Goal: Check status: Check status

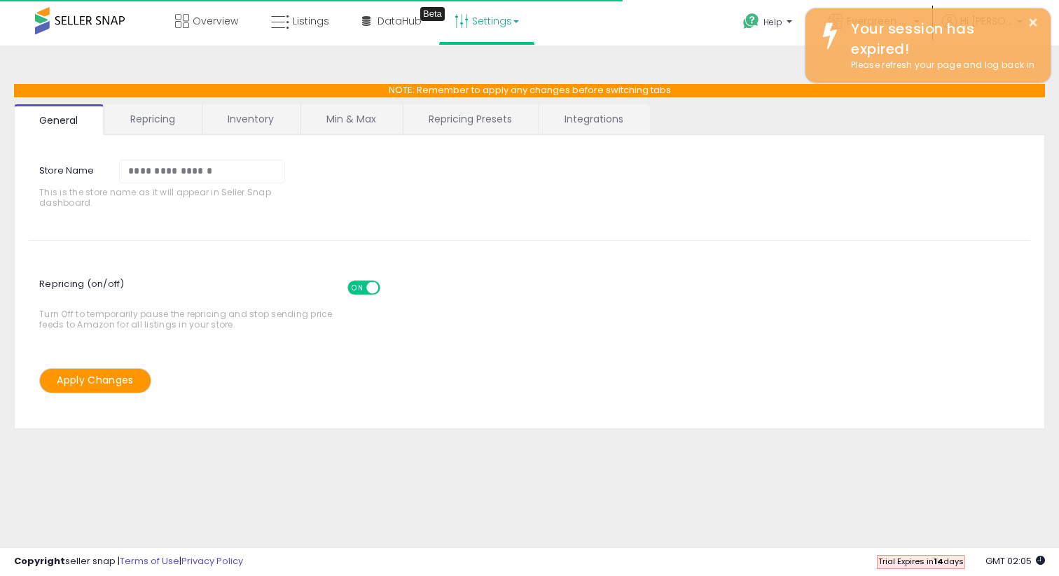
click at [107, 29] on span at bounding box center [80, 20] width 90 height 27
click at [49, 13] on span at bounding box center [80, 20] width 90 height 27
click at [223, 12] on link "Overview" at bounding box center [207, 21] width 84 height 42
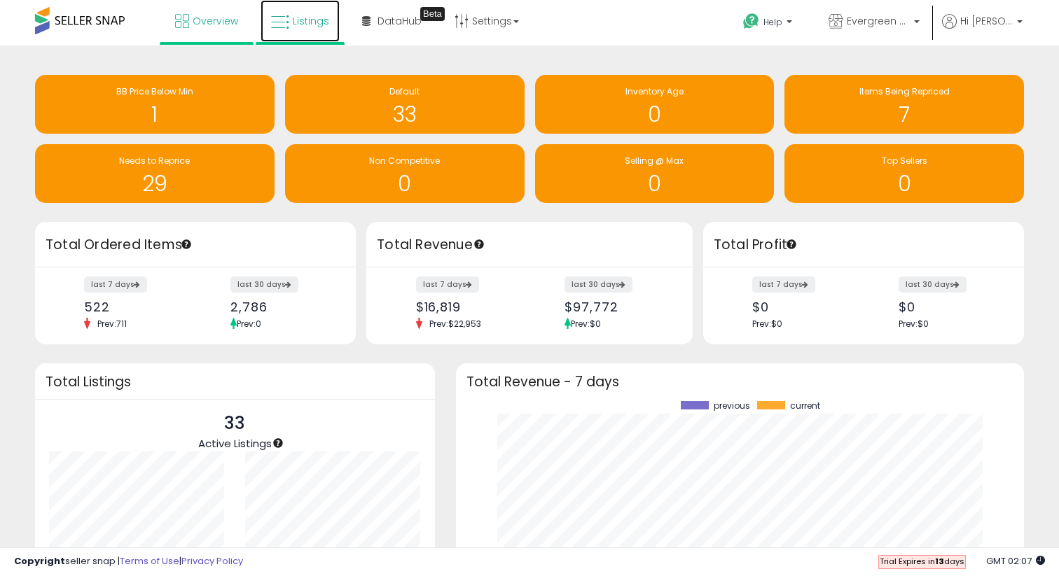
click at [286, 28] on icon at bounding box center [280, 22] width 18 height 18
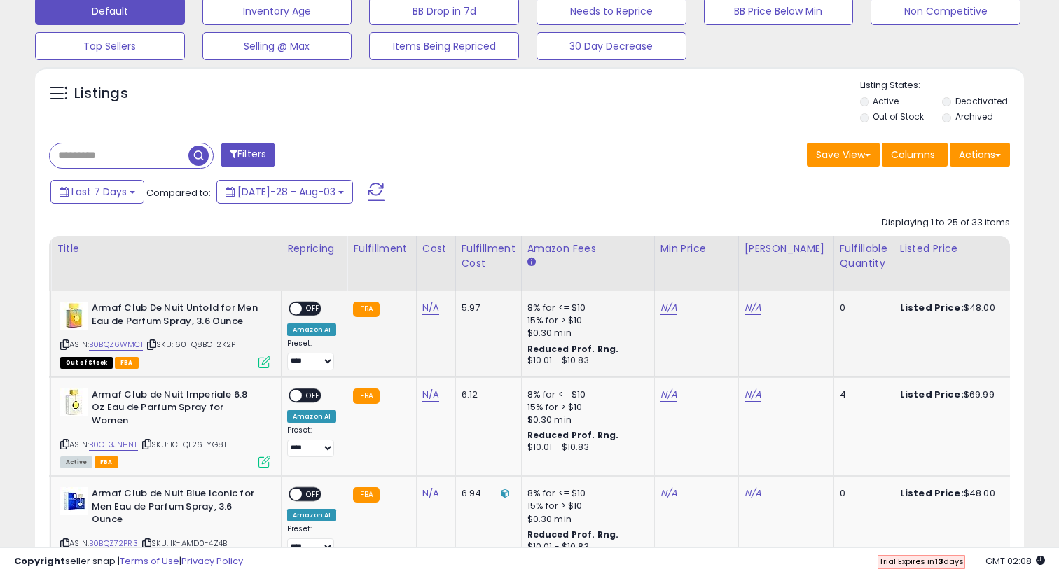
scroll to position [0, 33]
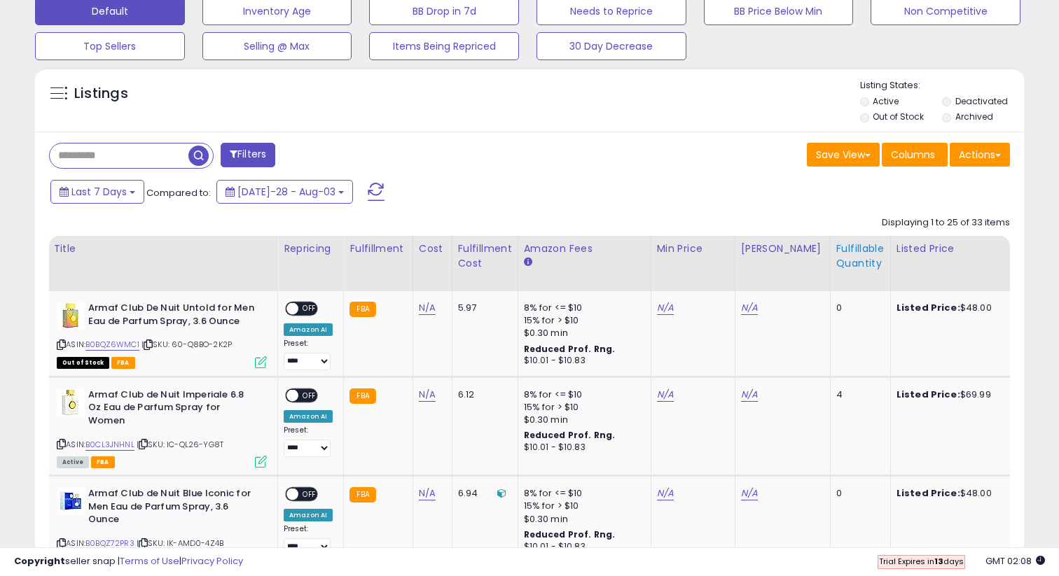
click at [836, 267] on div "Fulfillable Quantity" at bounding box center [860, 256] width 48 height 29
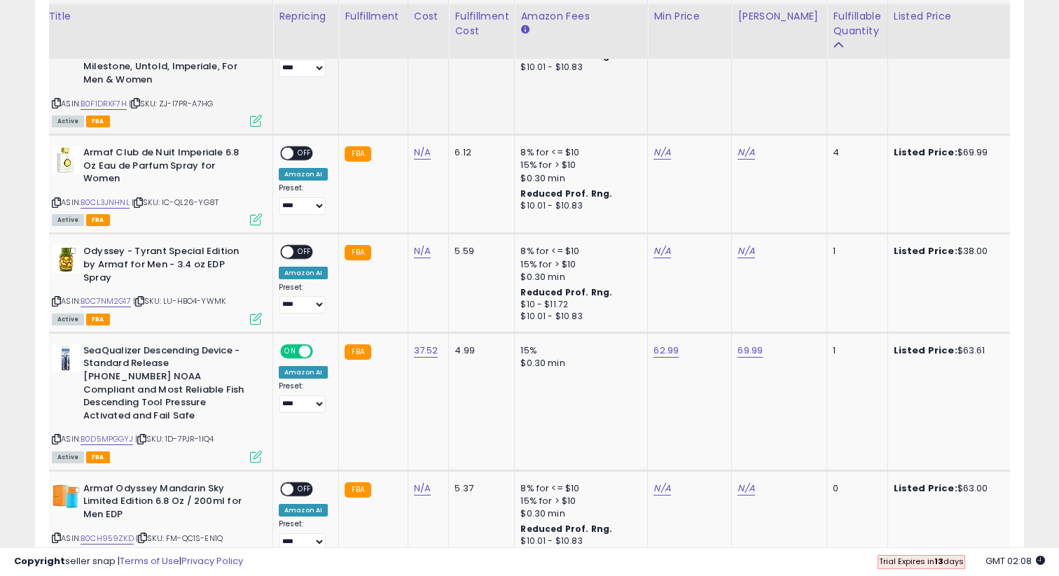
scroll to position [1041, 0]
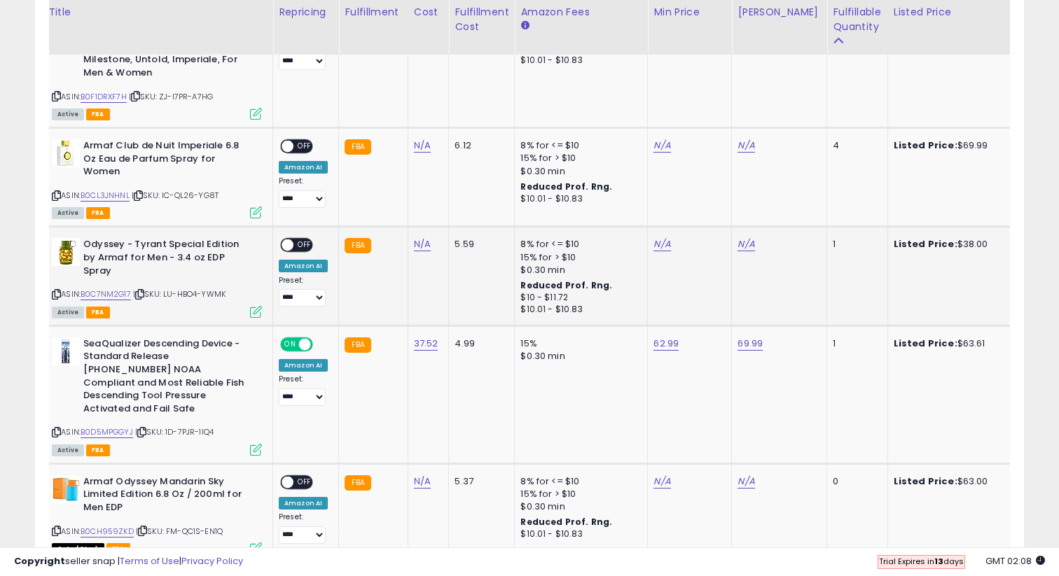
click at [298, 239] on span "OFF" at bounding box center [304, 245] width 22 height 12
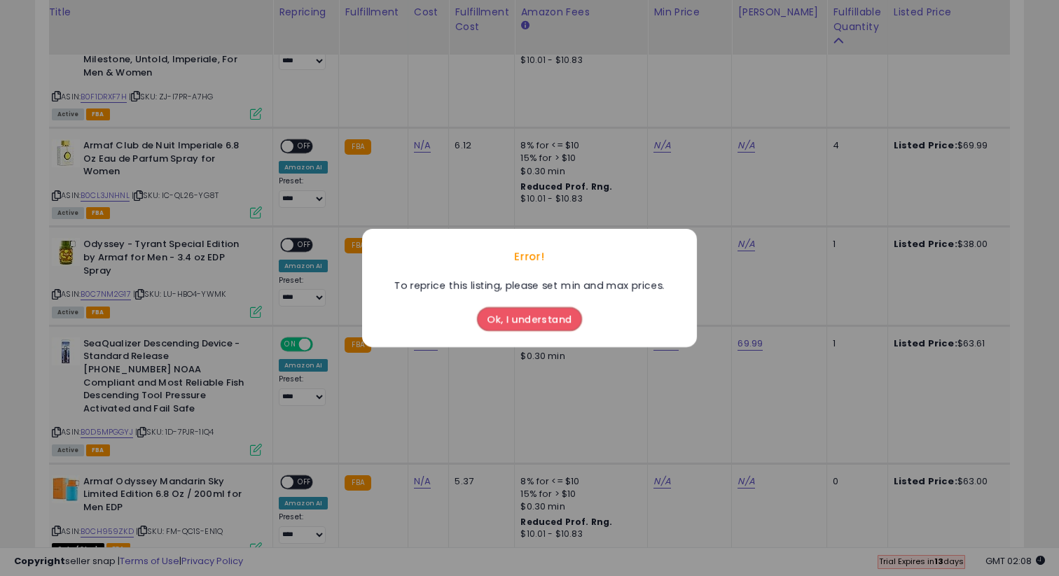
click at [541, 320] on button "Ok, I understand" at bounding box center [529, 319] width 105 height 24
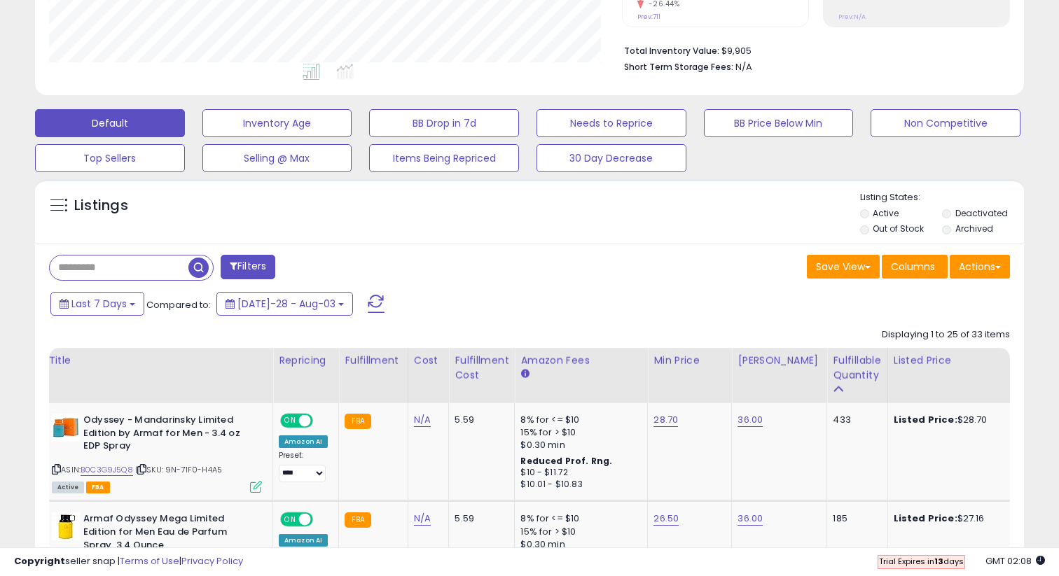
scroll to position [304, 0]
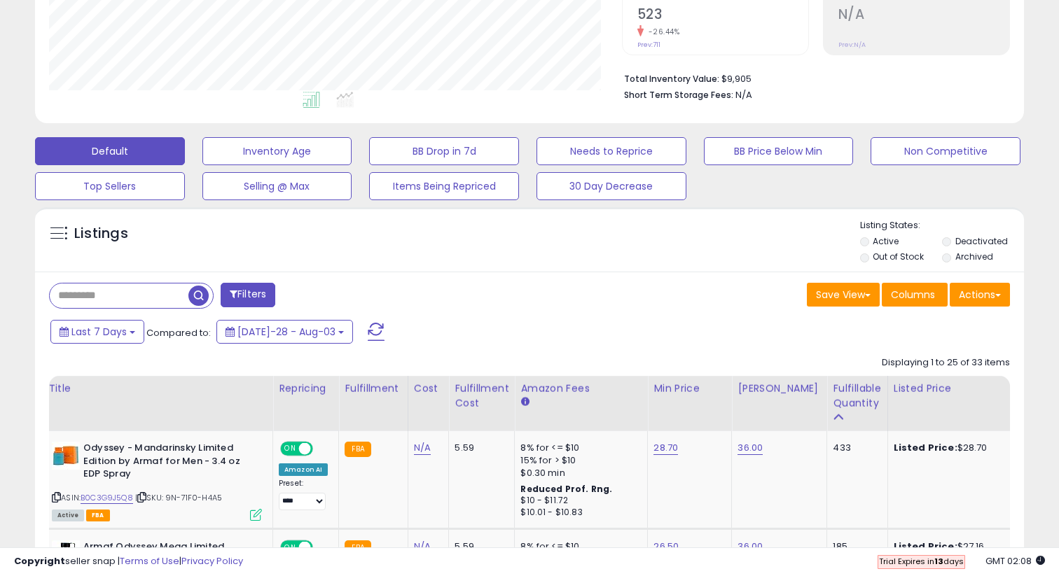
click at [145, 300] on input "text" at bounding box center [119, 296] width 139 height 25
type input "***"
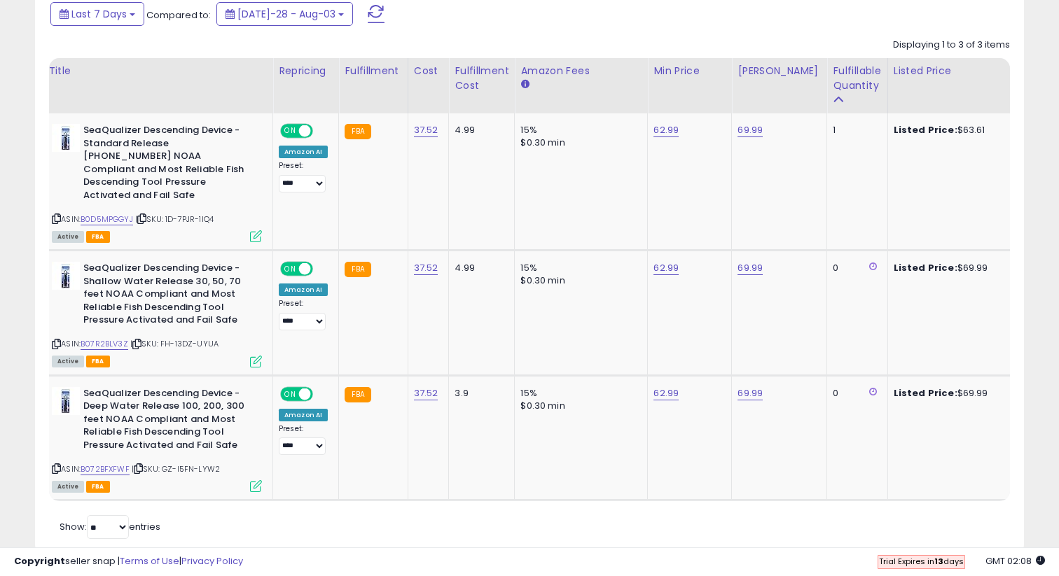
scroll to position [642, 0]
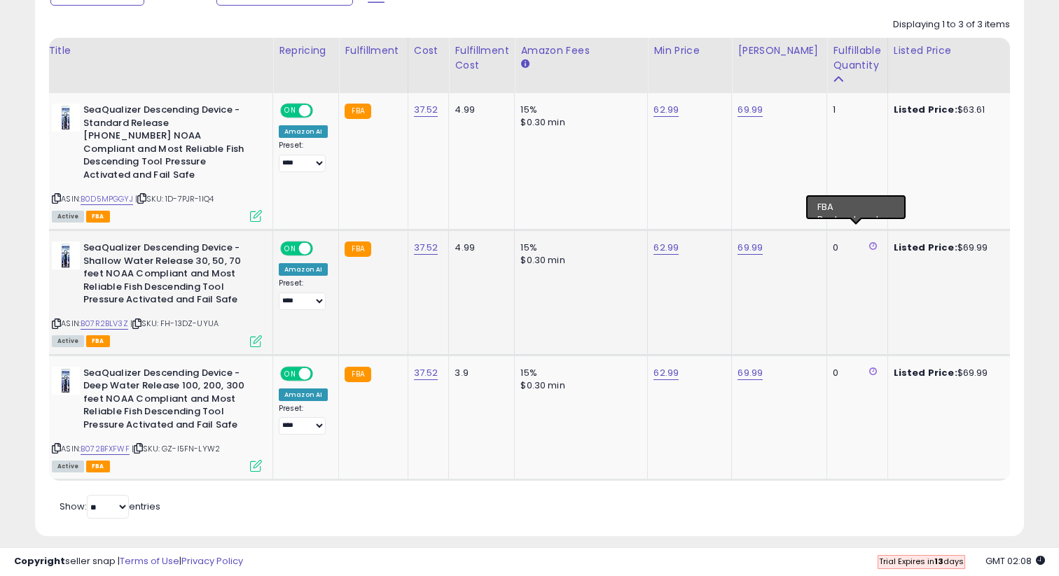
click at [869, 242] on icon at bounding box center [873, 246] width 8 height 9
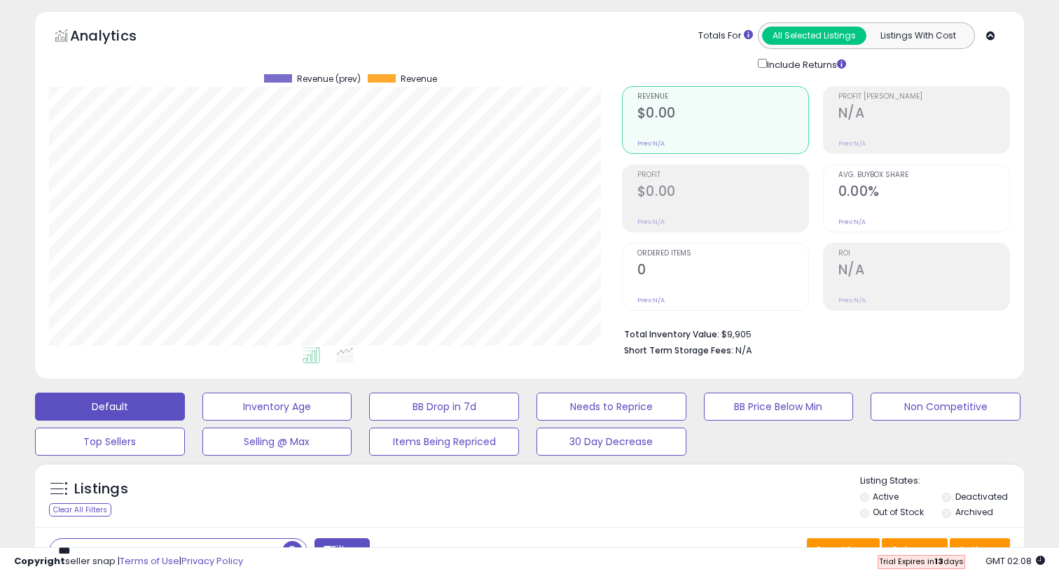
scroll to position [0, 0]
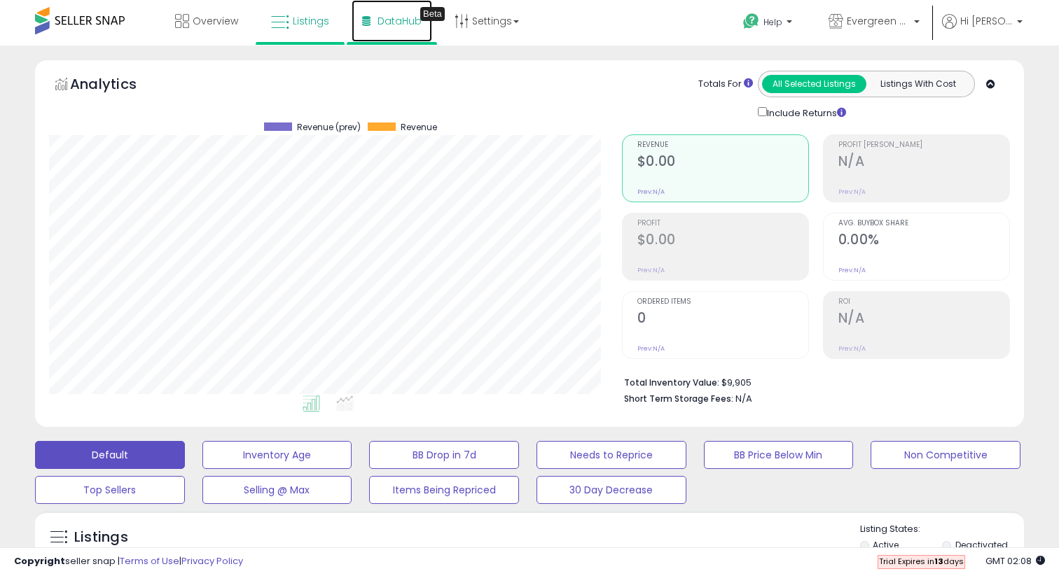
click at [365, 18] on icon at bounding box center [366, 21] width 8 height 10
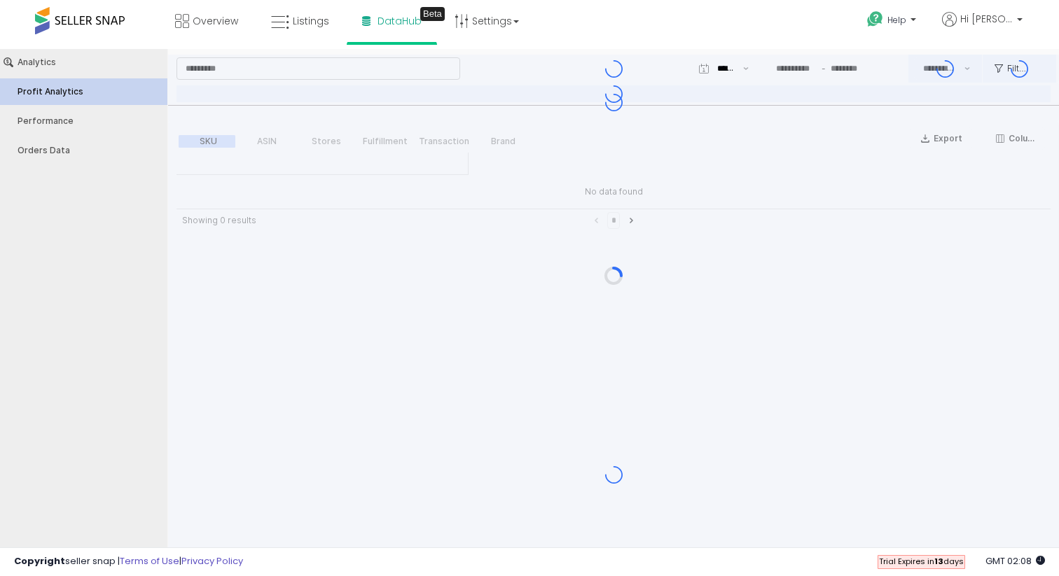
type input "***"
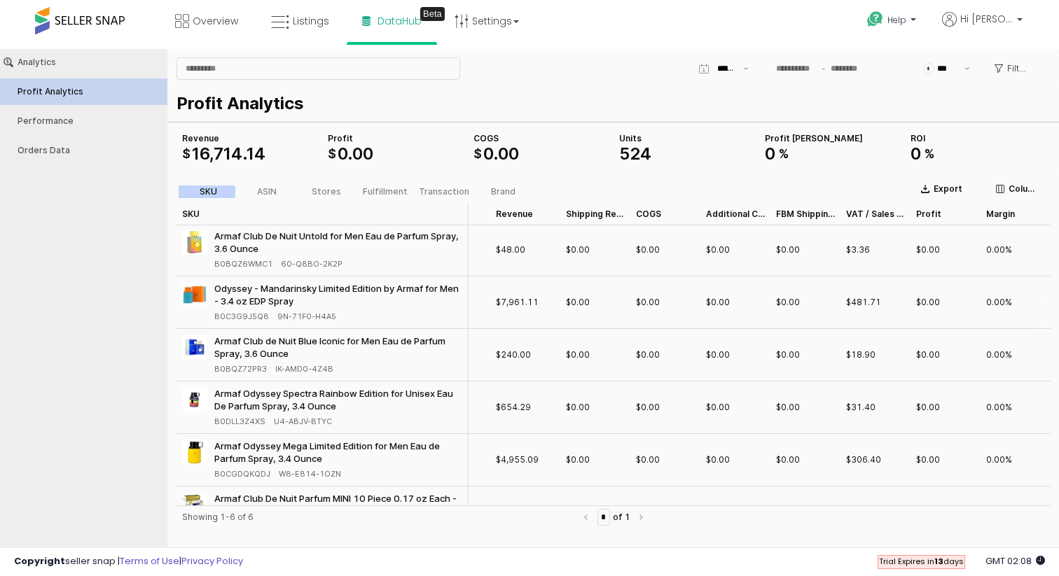
scroll to position [0, 48]
click at [207, 29] on link "Overview" at bounding box center [207, 21] width 84 height 42
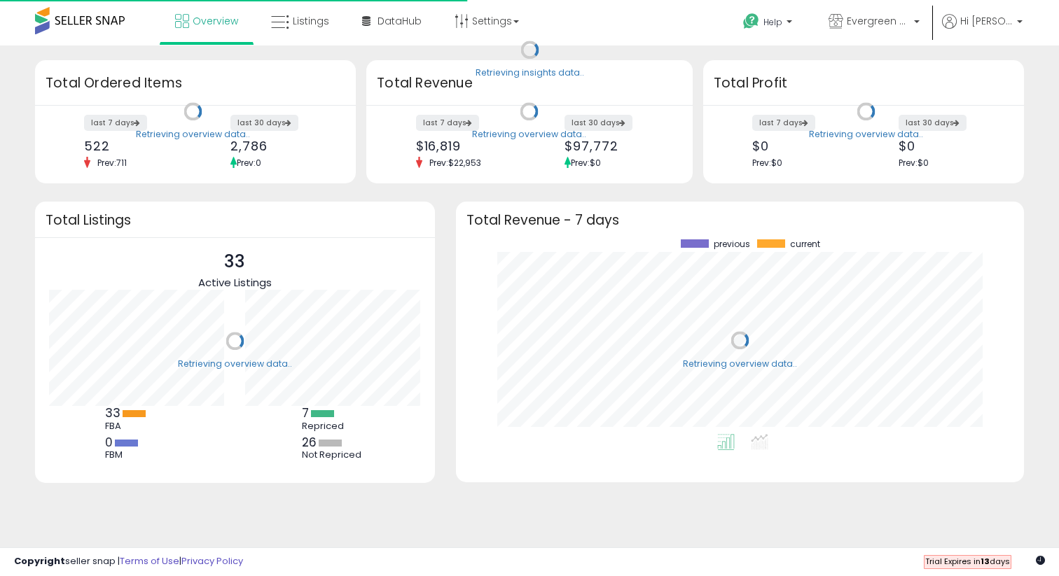
scroll to position [195, 540]
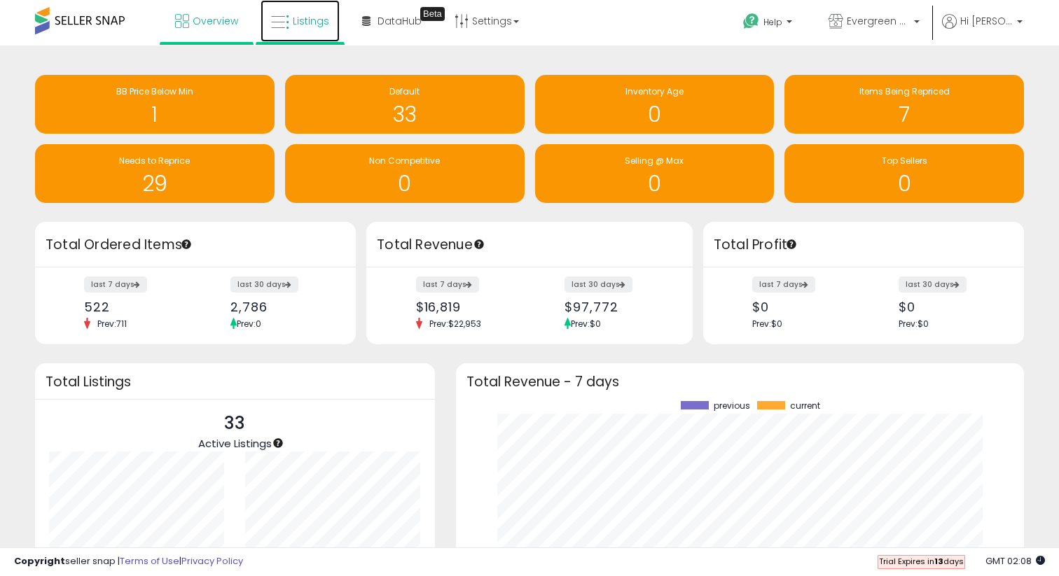
click at [293, 36] on link "Listings" at bounding box center [299, 21] width 79 height 42
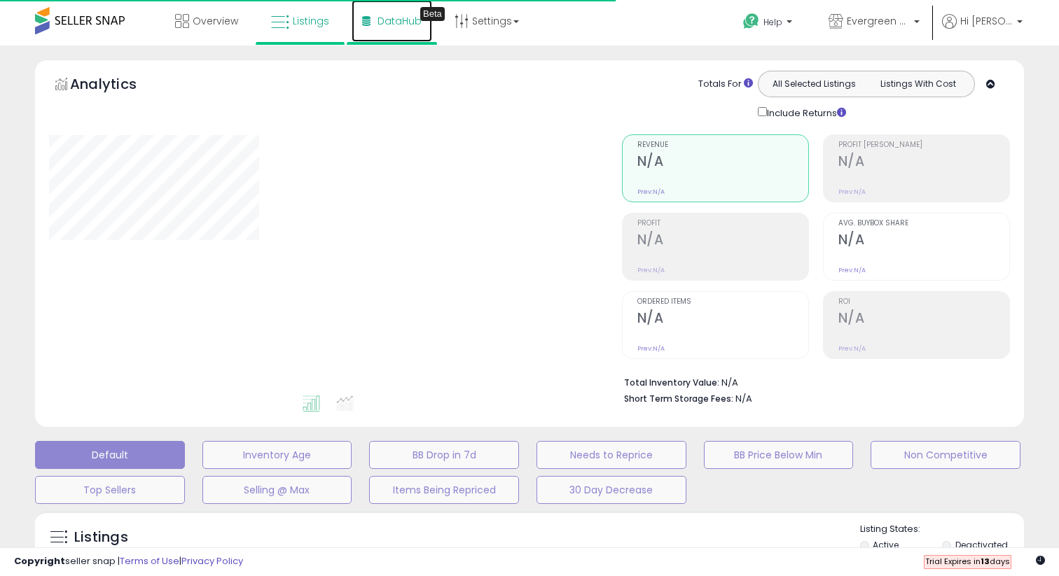
click at [379, 8] on link "DataHub Beta" at bounding box center [391, 21] width 81 height 42
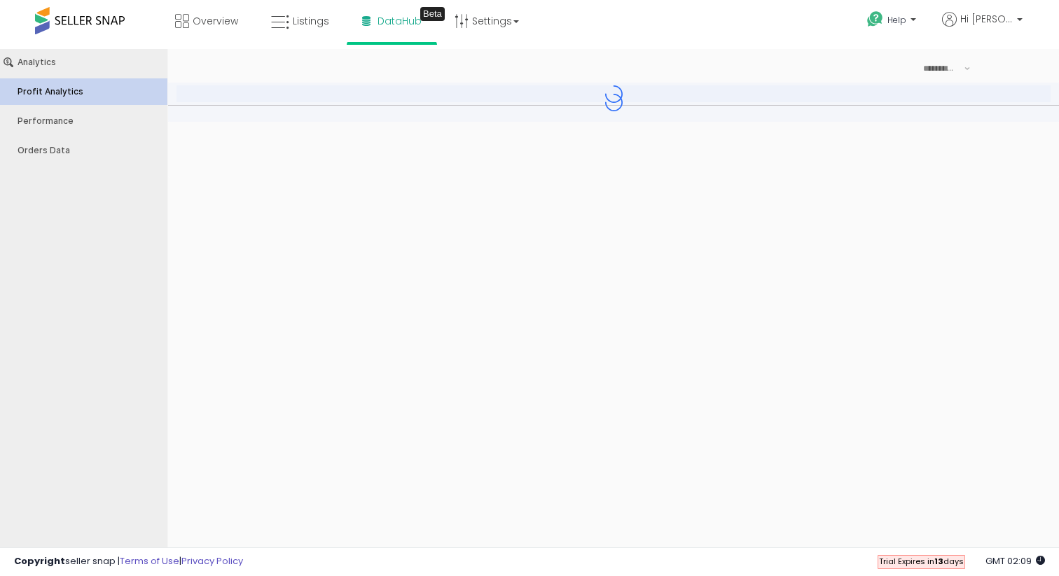
type input "***"
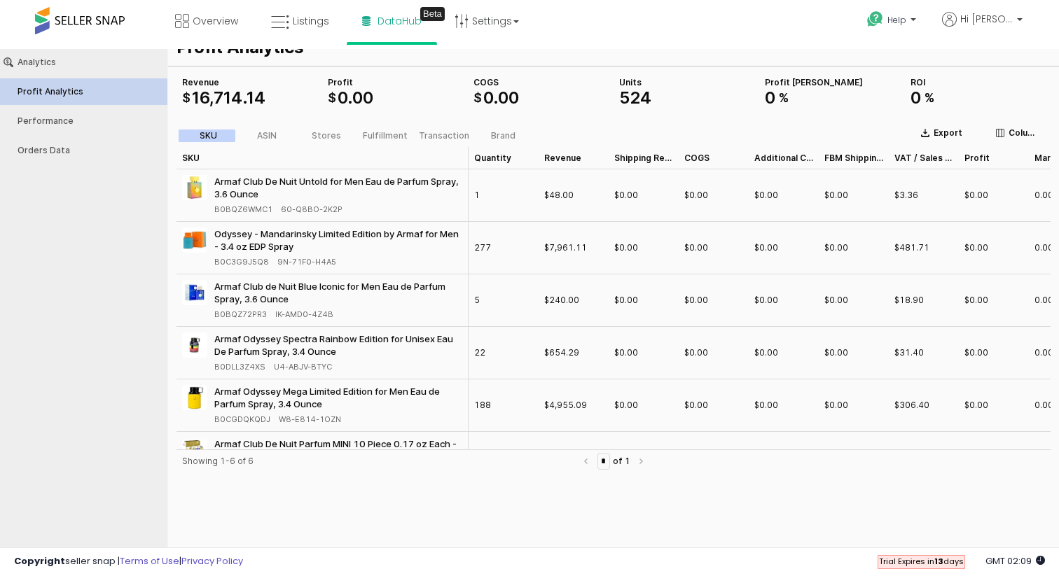
scroll to position [59, 0]
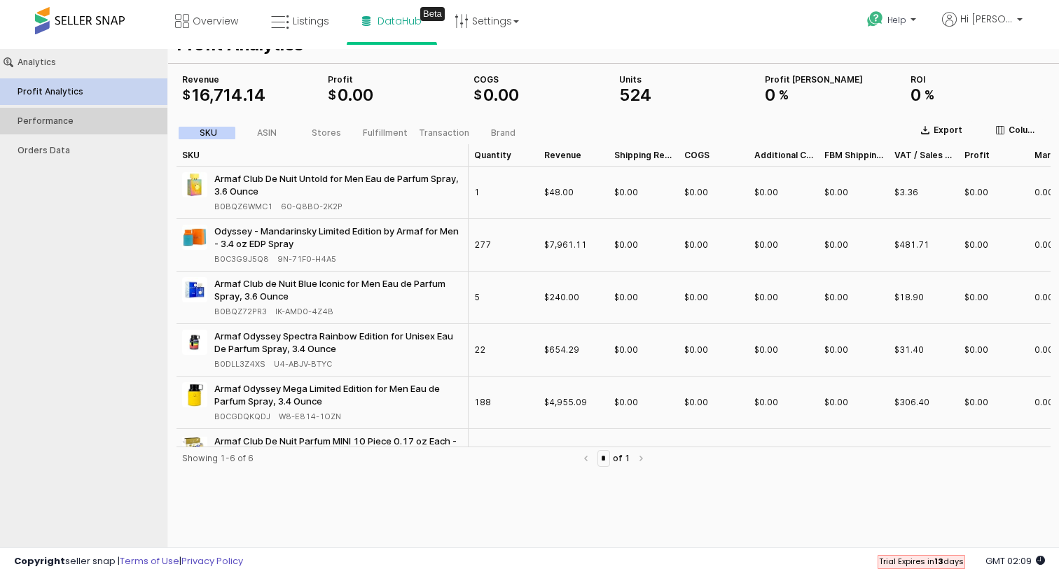
click at [105, 113] on button "Performance" at bounding box center [83, 121] width 177 height 27
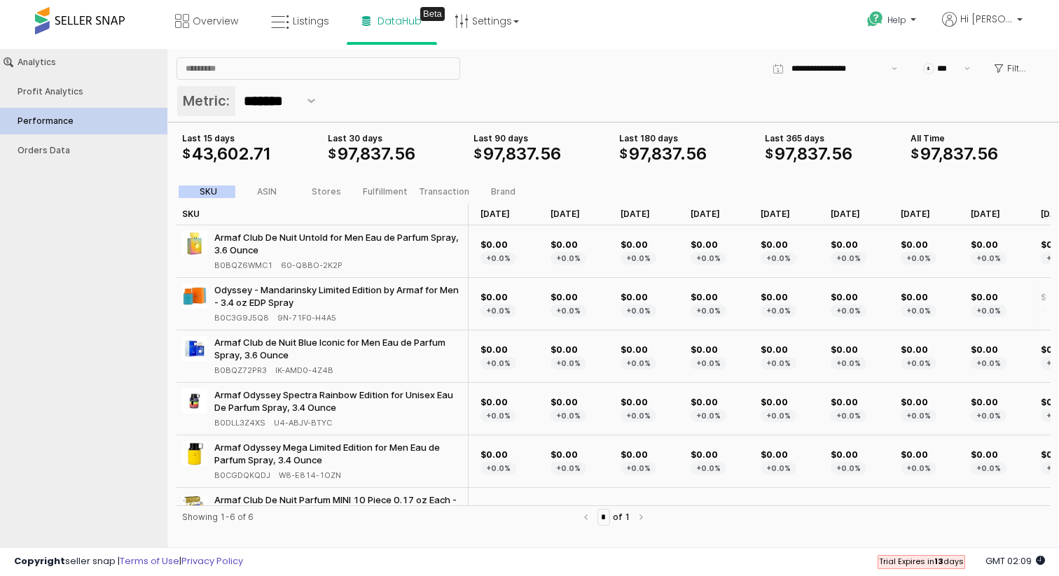
scroll to position [0, 328]
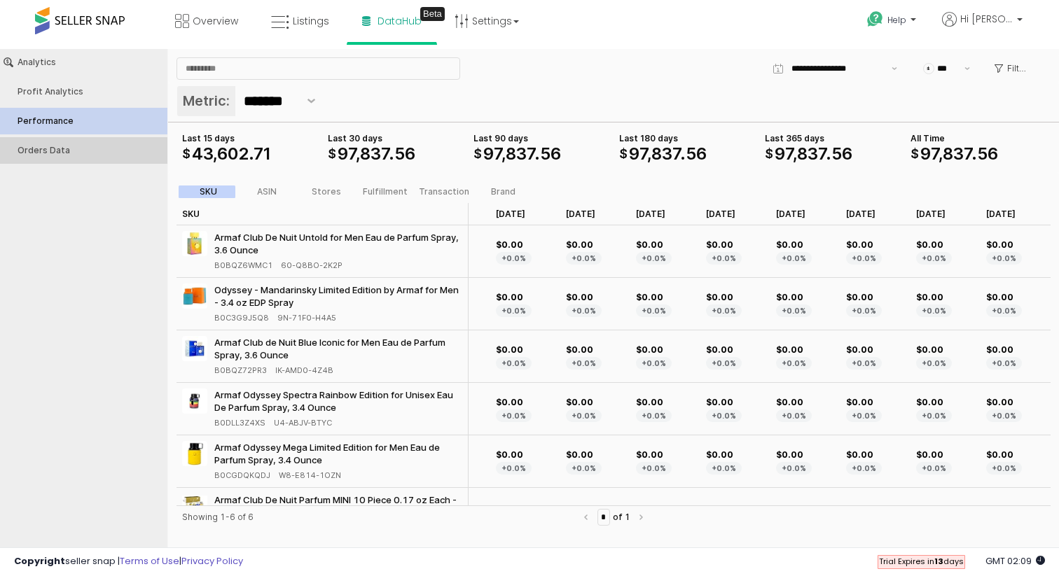
click at [80, 146] on div "Orders Data" at bounding box center [91, 151] width 146 height 10
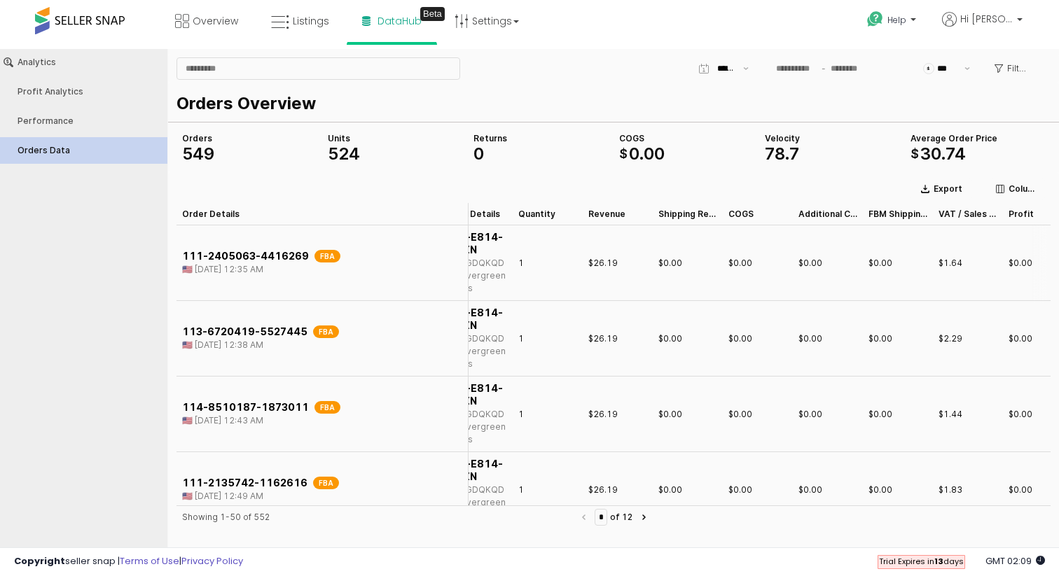
scroll to position [0, 0]
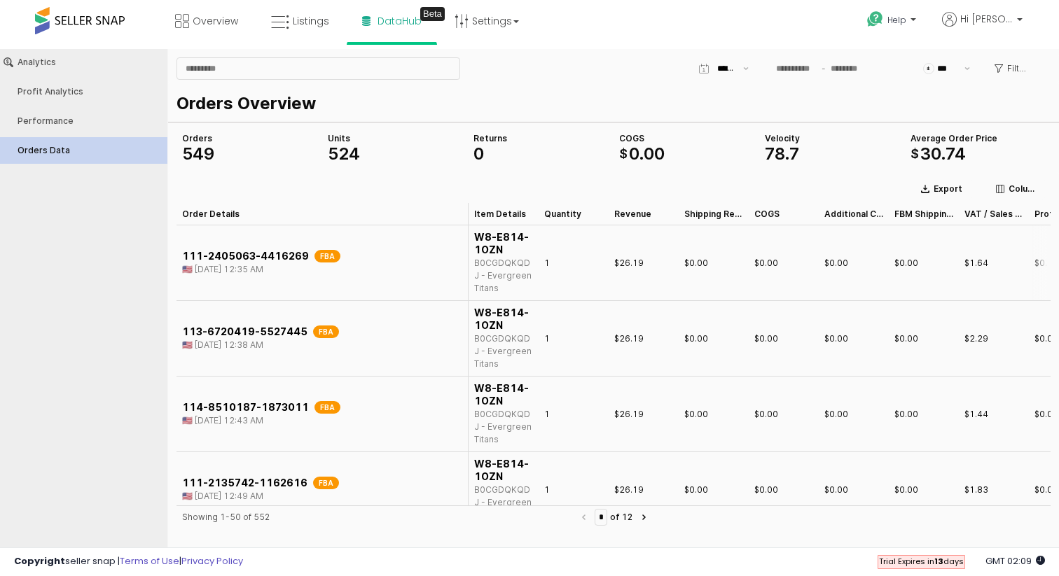
click at [231, 251] on div "111-2405063-4416269 FBA" at bounding box center [261, 256] width 158 height 13
click at [255, 260] on div "111-2405063-4416269 FBA" at bounding box center [261, 256] width 158 height 13
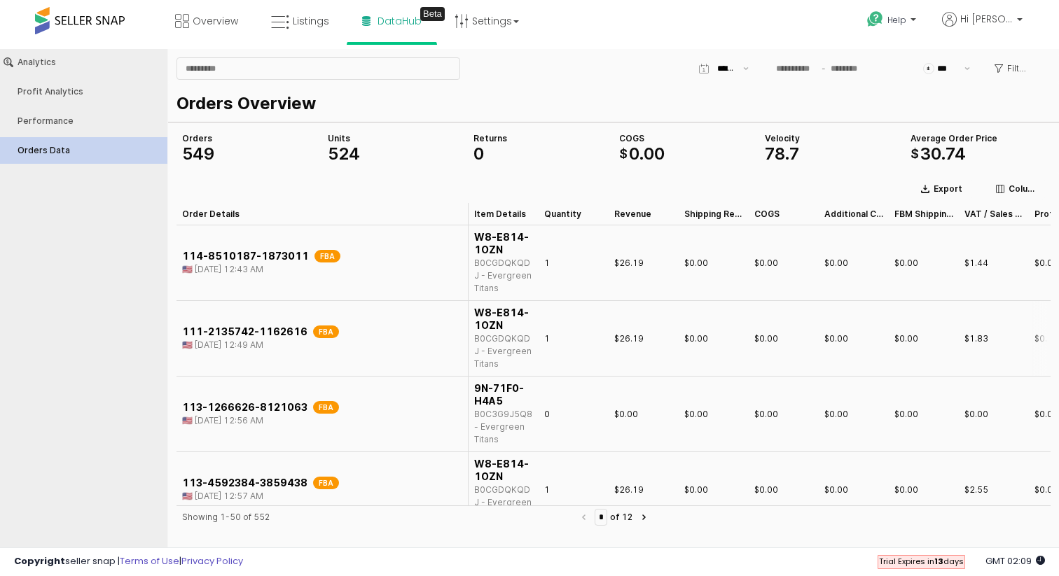
scroll to position [146, 0]
